Goal: Complete application form

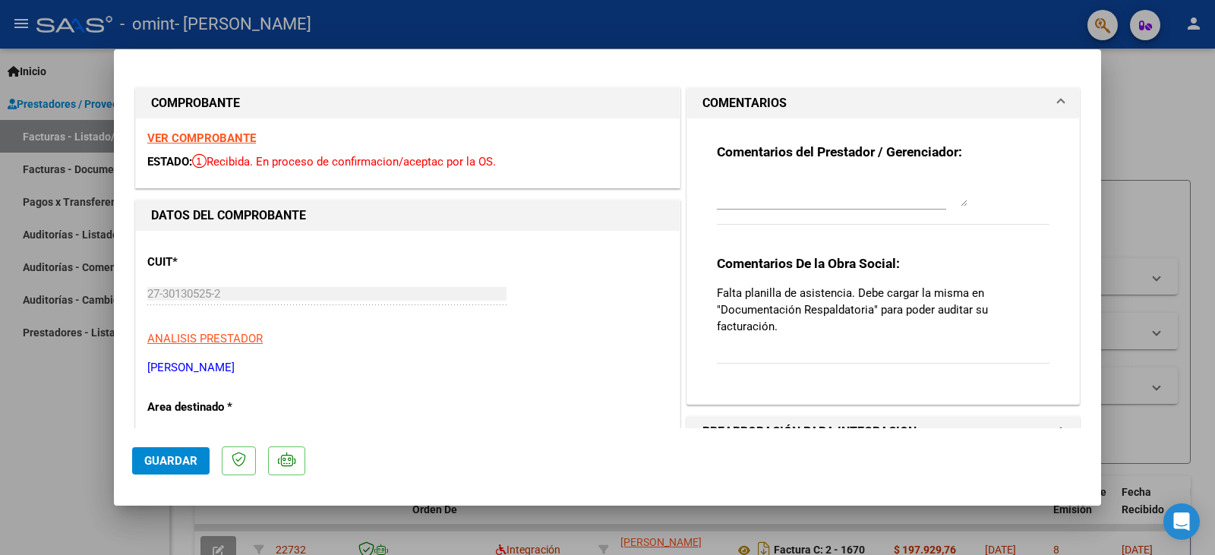
click at [35, 220] on div at bounding box center [607, 277] width 1215 height 555
type input "$ 0,00"
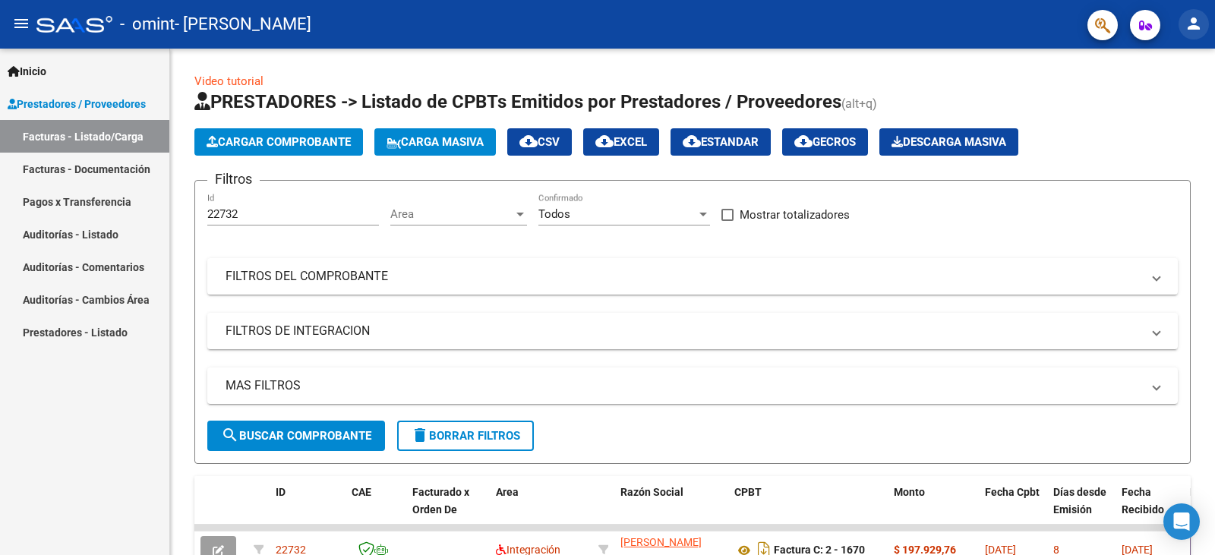
click at [1190, 27] on mat-icon "person" at bounding box center [1194, 23] width 18 height 18
